Goal: Task Accomplishment & Management: Manage account settings

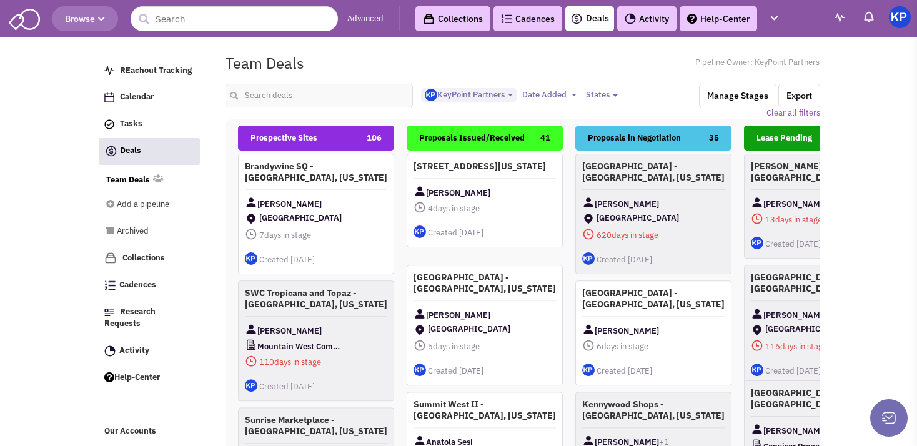
select select "1900"
select select
click at [281, 94] on input "text" at bounding box center [318, 96] width 187 height 24
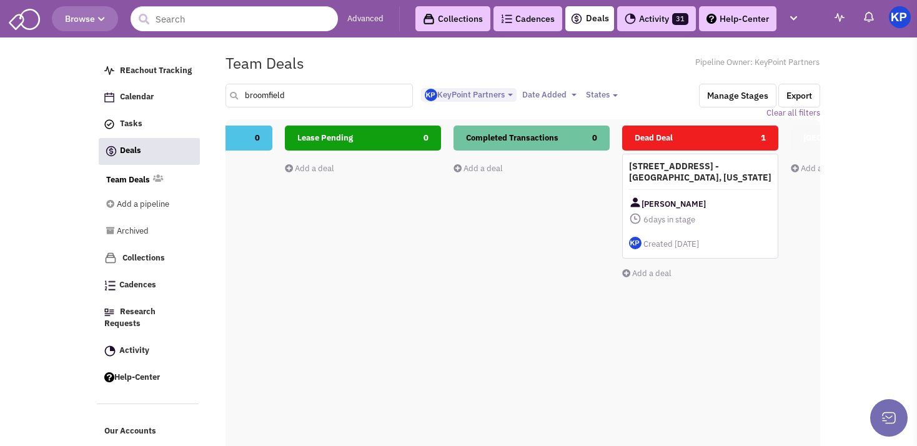
scroll to position [0, 570]
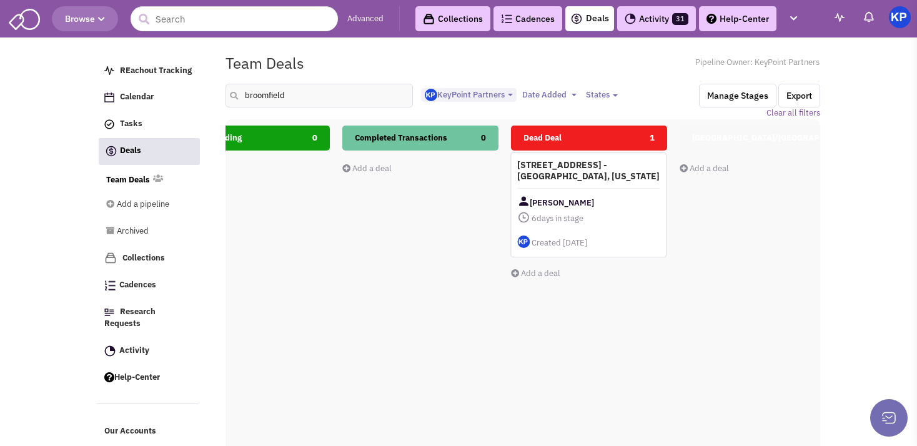
click at [631, 173] on h4 "[STREET_ADDRESS] - [GEOGRAPHIC_DATA], [US_STATE]" at bounding box center [588, 170] width 142 height 22
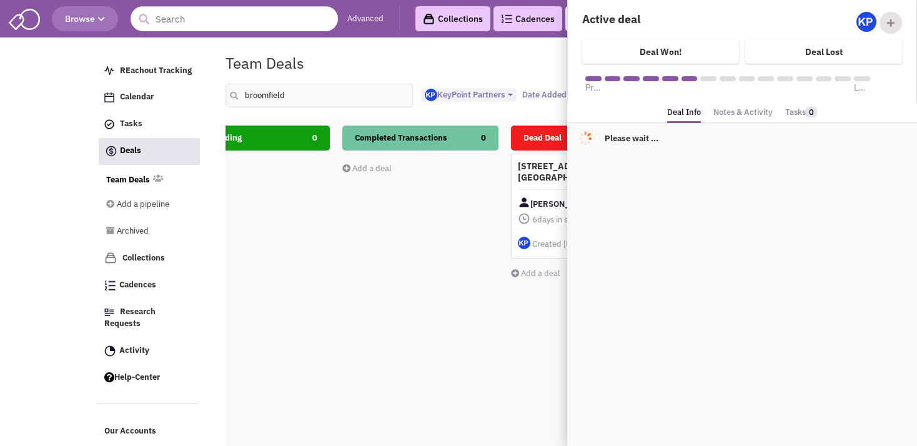
click at [743, 114] on link "Notes & Activity" at bounding box center [742, 113] width 59 height 18
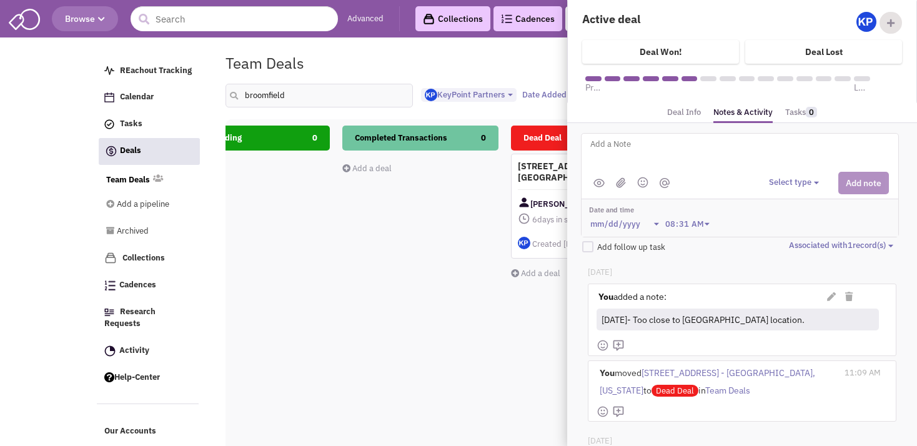
click at [365, 328] on div "Completed Transactions 0 Add a deal Total: $ 0" at bounding box center [420, 346] width 156 height 443
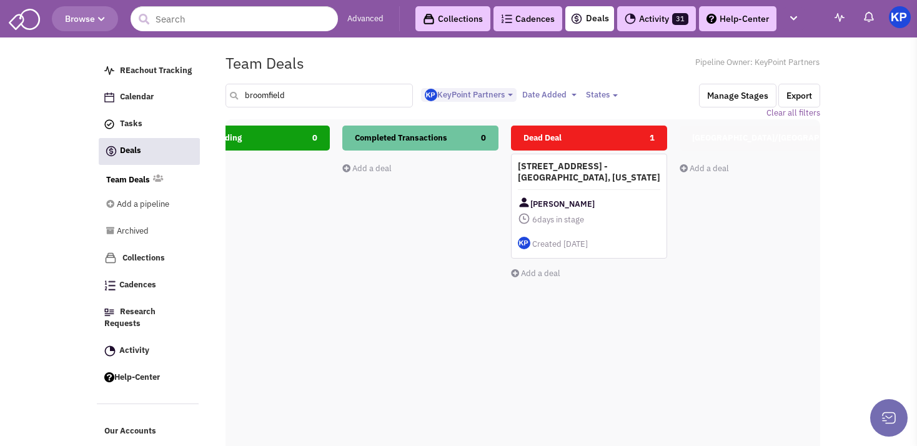
click at [303, 99] on input "broomfield" at bounding box center [318, 96] width 187 height 24
type input "belleview"
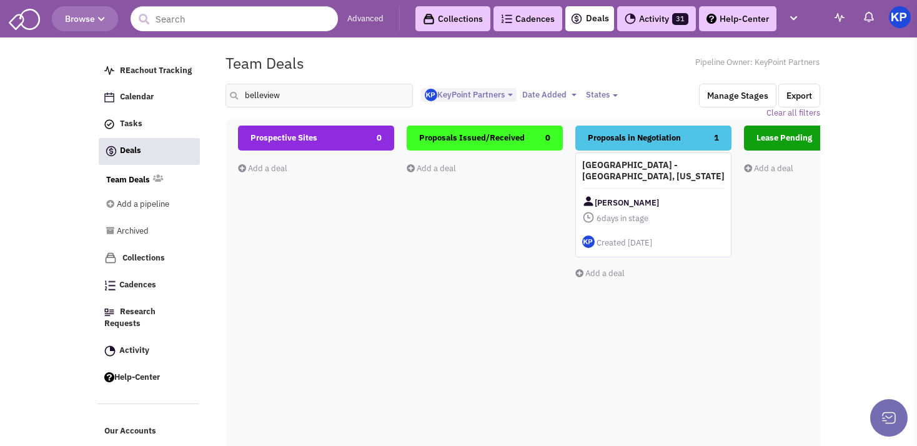
click at [678, 185] on div "[GEOGRAPHIC_DATA] - [GEOGRAPHIC_DATA], [US_STATE] [PERSON_NAME] 6 days in stage…" at bounding box center [653, 204] width 156 height 105
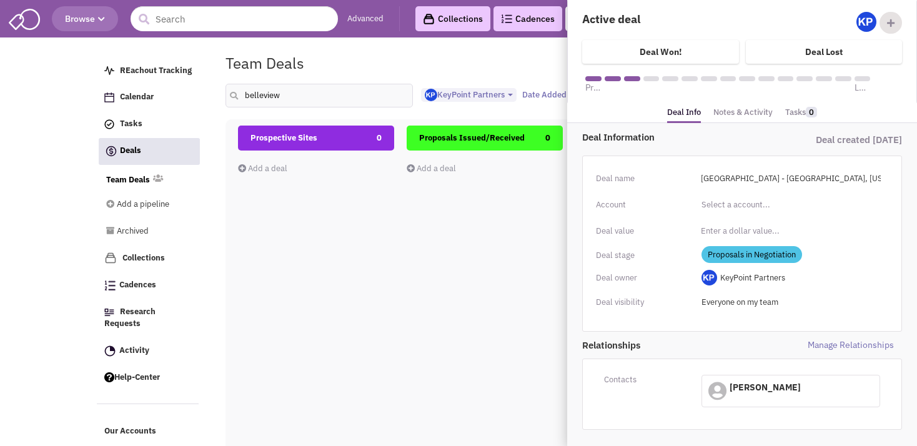
click at [747, 111] on link "Notes & Activity" at bounding box center [742, 113] width 59 height 18
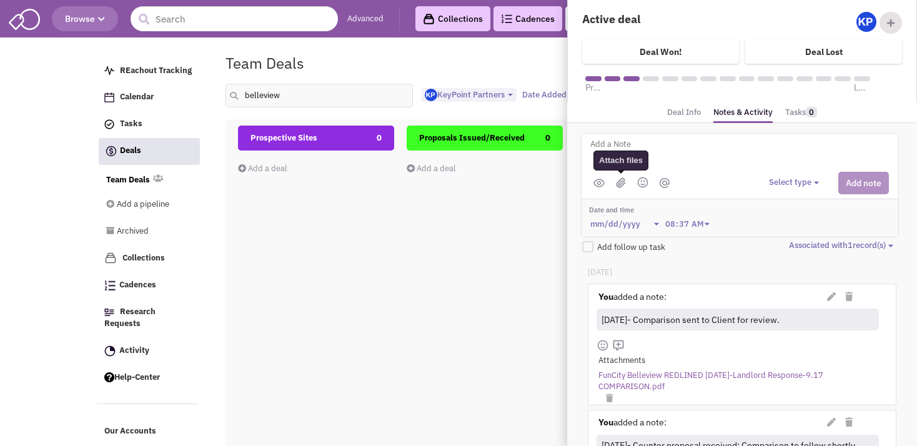
click at [623, 177] on img at bounding box center [621, 182] width 10 height 11
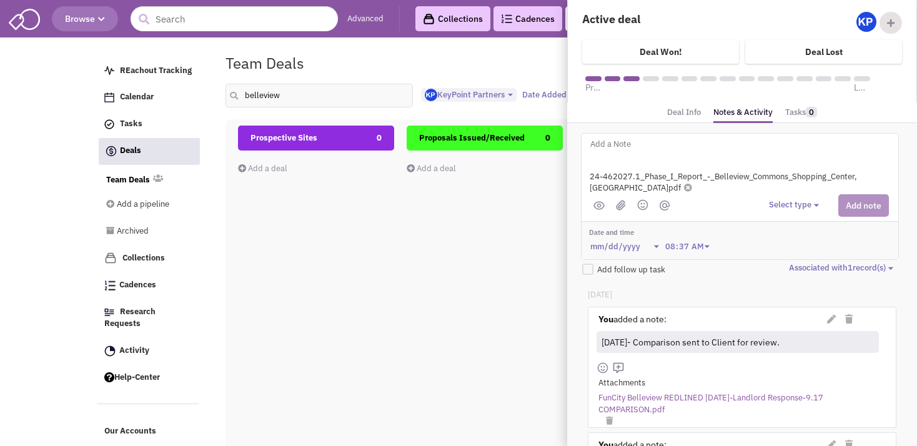
click at [619, 141] on textarea at bounding box center [743, 154] width 309 height 34
type textarea "[DATE]- Phase I Environmental report received."
click at [784, 206] on button "Select type" at bounding box center [796, 205] width 54 height 12
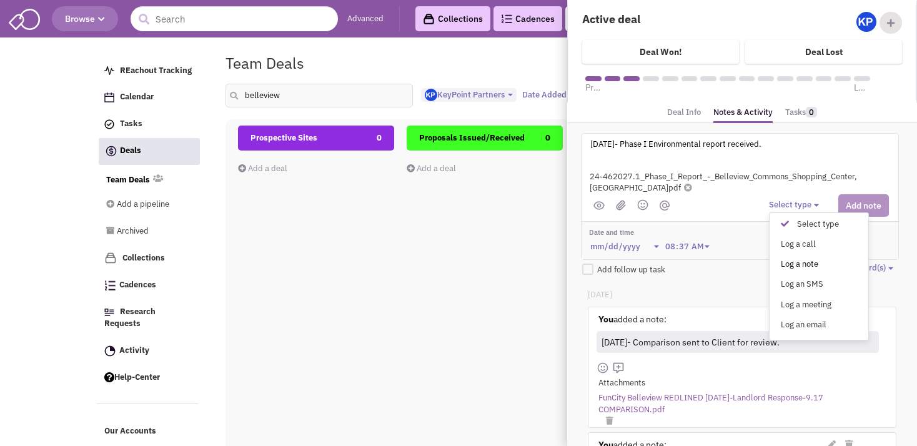
click at [797, 264] on div "Log a note" at bounding box center [787, 264] width 31 height 12
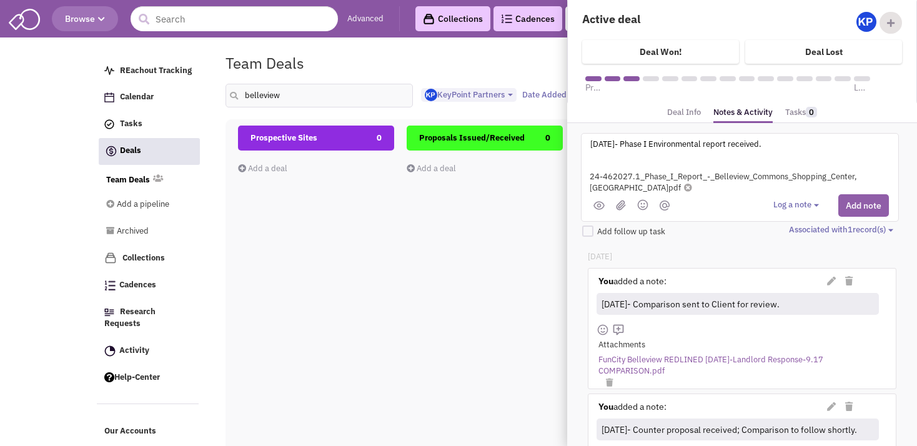
click at [840, 204] on button "Add note" at bounding box center [863, 205] width 51 height 22
